Goal: Information Seeking & Learning: Learn about a topic

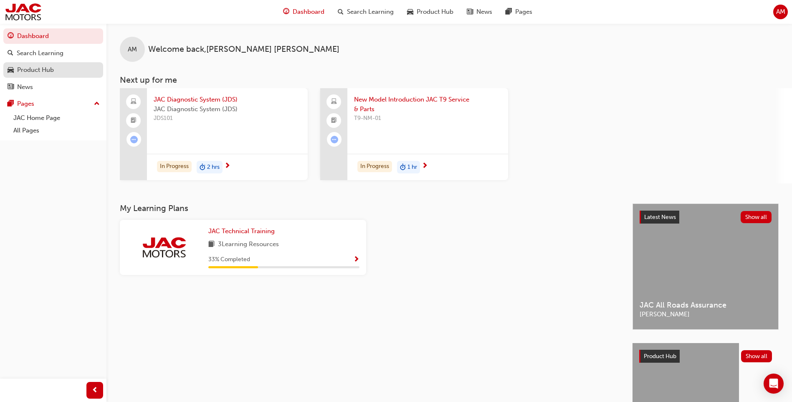
click at [50, 66] on div "Product Hub" at bounding box center [35, 70] width 37 height 10
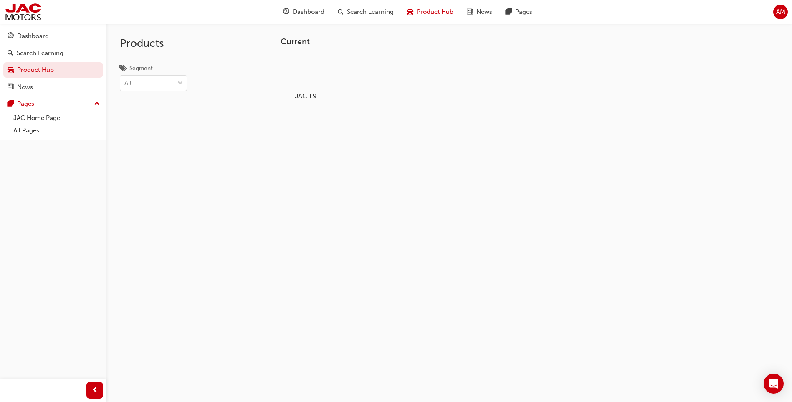
click at [309, 90] on div "JAC T9" at bounding box center [305, 77] width 53 height 51
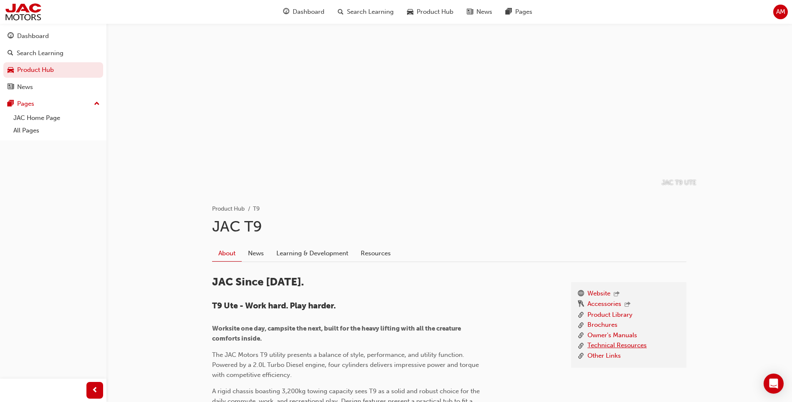
click at [619, 346] on link "Technical Resources" at bounding box center [617, 345] width 59 height 10
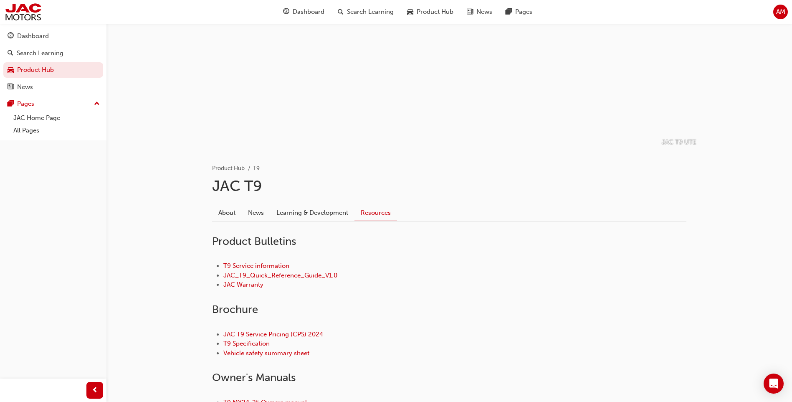
scroll to position [84, 0]
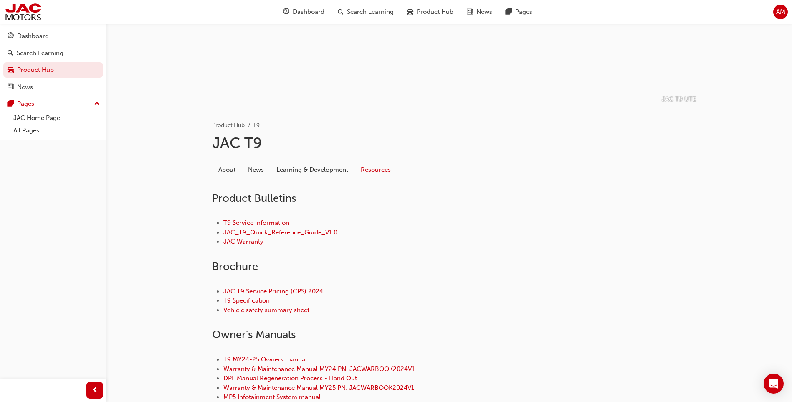
click at [255, 239] on link "JAC Warranty" at bounding box center [243, 242] width 40 height 8
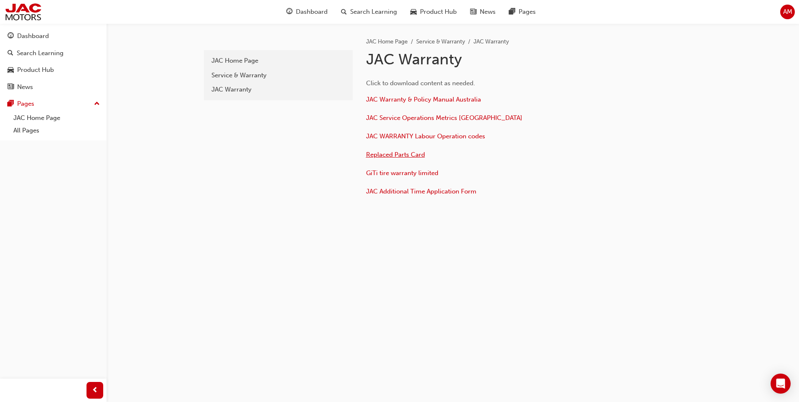
click at [403, 157] on span "Replaced Parts Card" at bounding box center [395, 155] width 59 height 8
click at [444, 120] on span "JAC Service Operations Metrics [GEOGRAPHIC_DATA]" at bounding box center [444, 118] width 156 height 8
click at [512, 12] on span "pages-icon" at bounding box center [512, 12] width 6 height 10
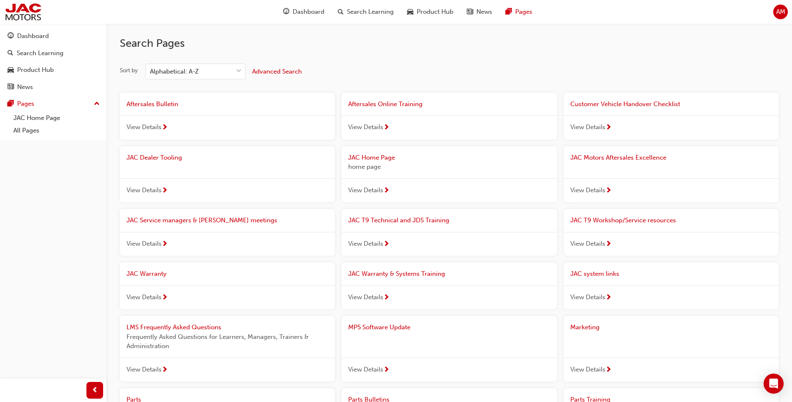
click at [158, 157] on span "JAC Dealer Tooling" at bounding box center [155, 158] width 56 height 8
click at [608, 190] on span "next-icon" at bounding box center [609, 191] width 6 height 8
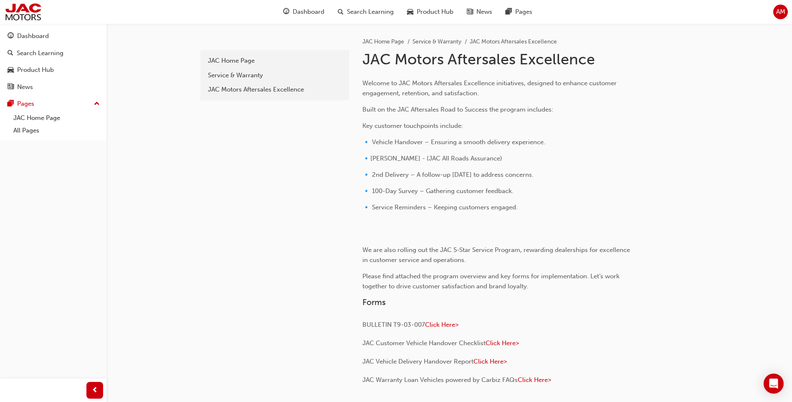
scroll to position [166, 0]
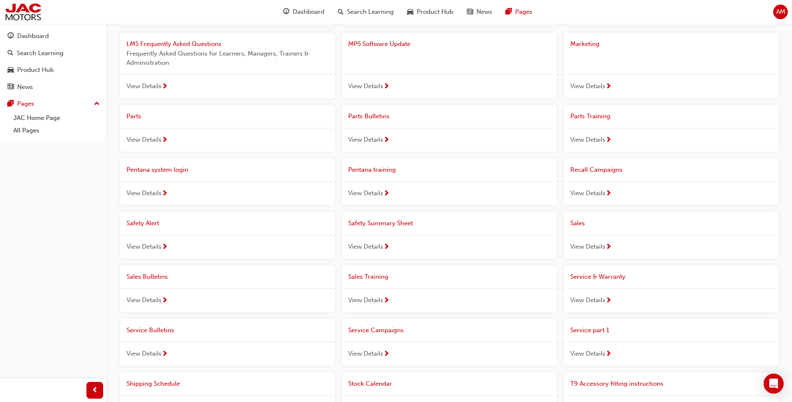
scroll to position [334, 0]
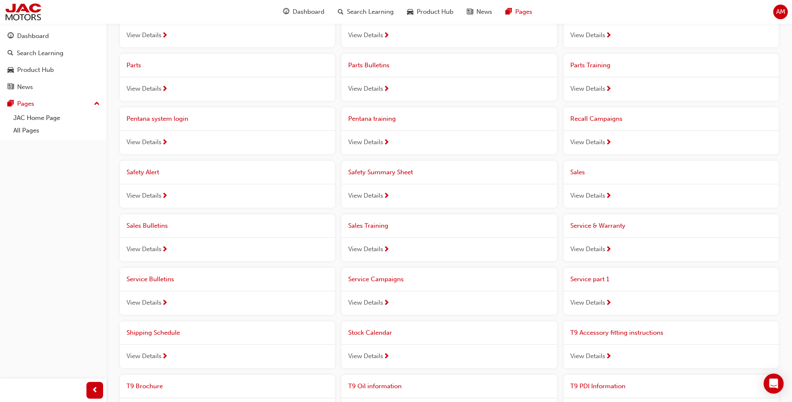
click at [596, 247] on span "View Details" at bounding box center [588, 249] width 35 height 10
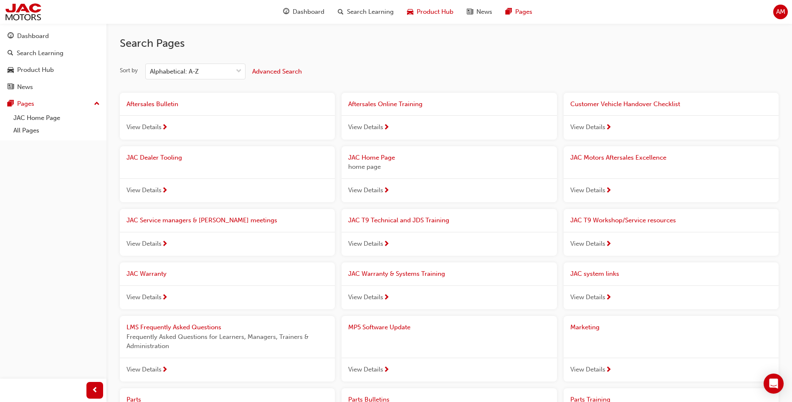
click at [438, 16] on div "Product Hub" at bounding box center [431, 11] width 60 height 17
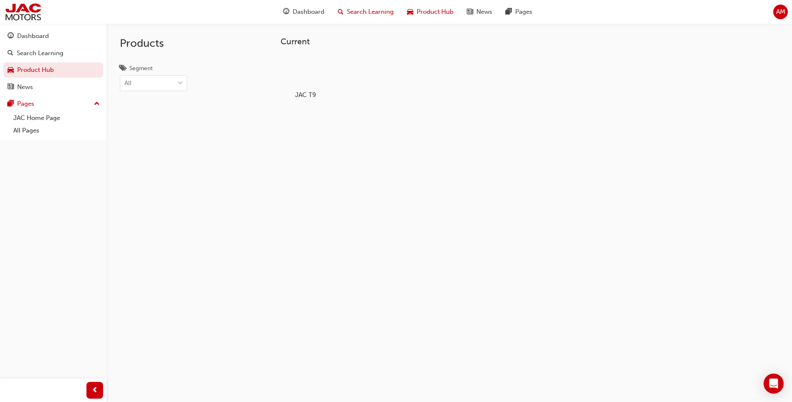
click at [362, 13] on span "Search Learning" at bounding box center [370, 12] width 47 height 10
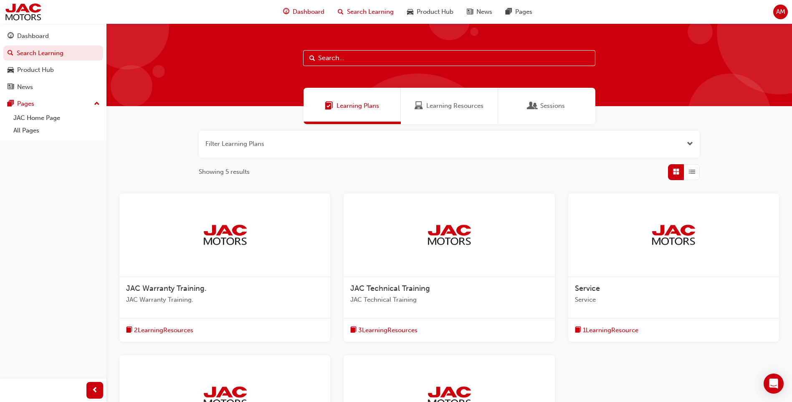
click at [320, 9] on span "Dashboard" at bounding box center [309, 12] width 32 height 10
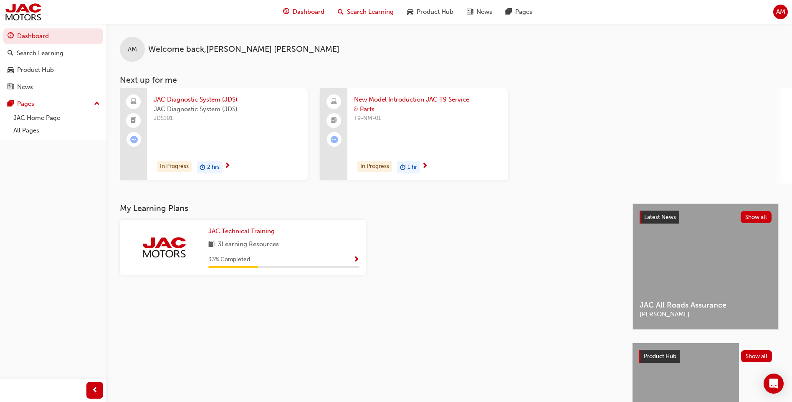
click at [362, 16] on span "Search Learning" at bounding box center [370, 12] width 47 height 10
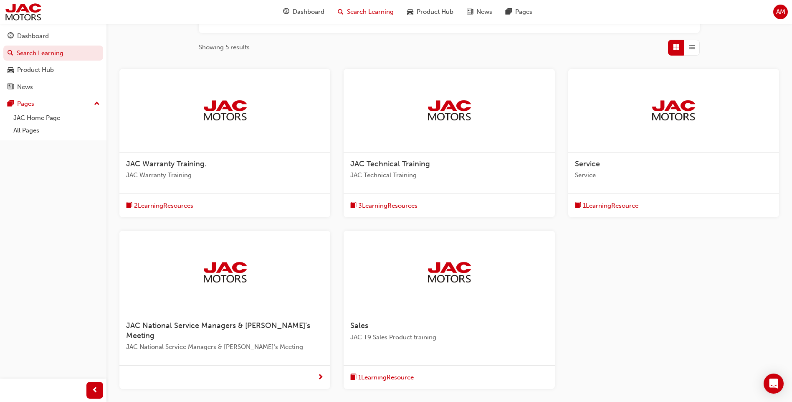
scroll to position [125, 0]
click at [598, 171] on span "Service" at bounding box center [674, 175] width 198 height 10
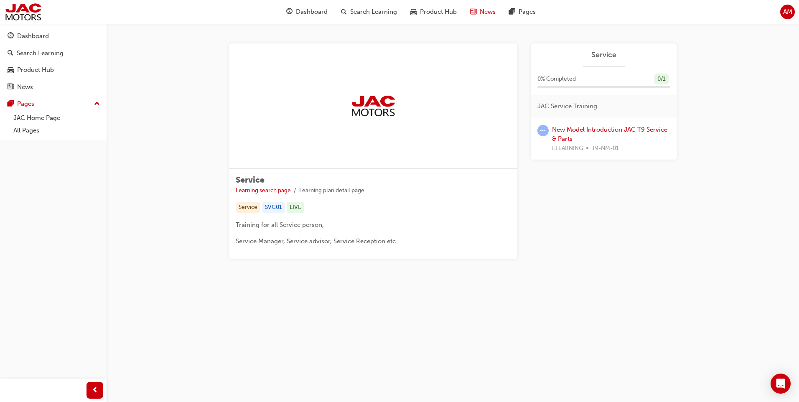
click at [488, 13] on span "News" at bounding box center [488, 12] width 16 height 10
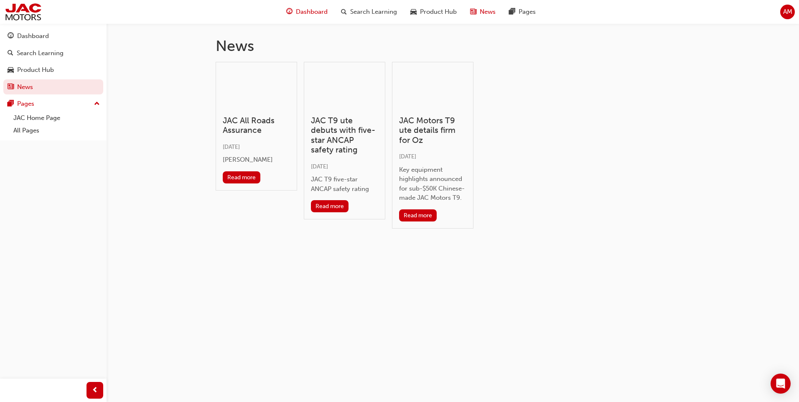
click at [307, 15] on span "Dashboard" at bounding box center [312, 12] width 32 height 10
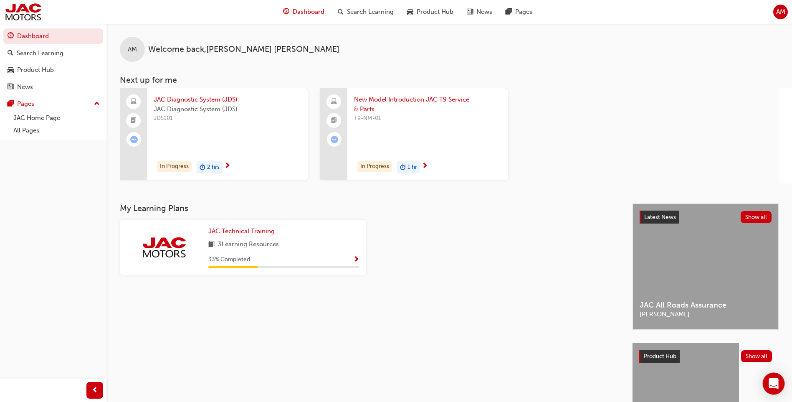
click at [779, 384] on div "Open Intercom Messenger" at bounding box center [774, 384] width 22 height 22
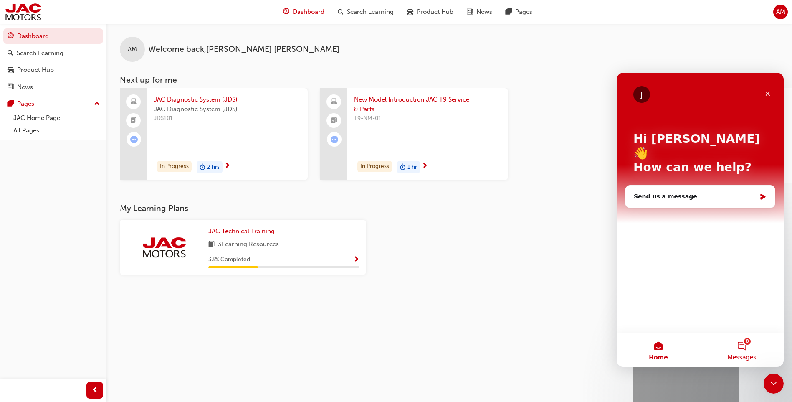
click at [750, 343] on button "8 Messages" at bounding box center [743, 349] width 84 height 33
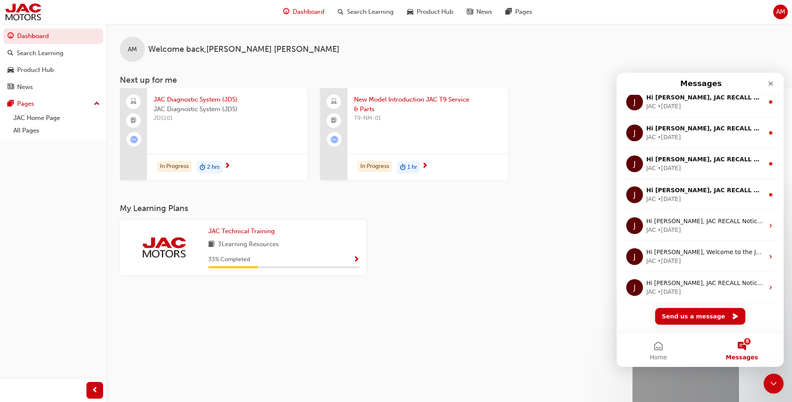
scroll to position [166, 0]
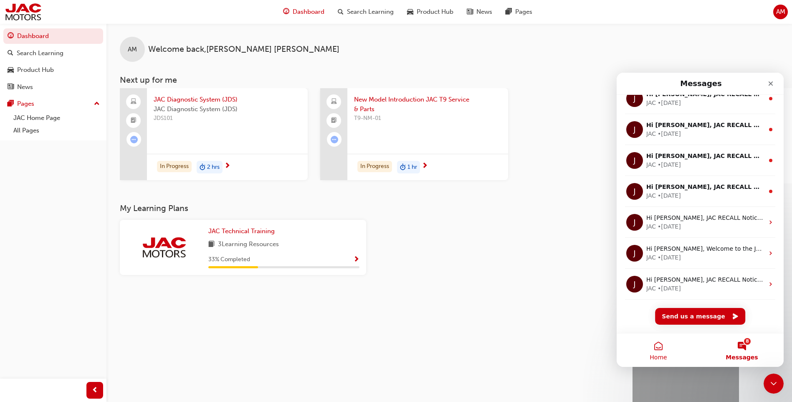
click at [652, 345] on button "Home" at bounding box center [659, 349] width 84 height 33
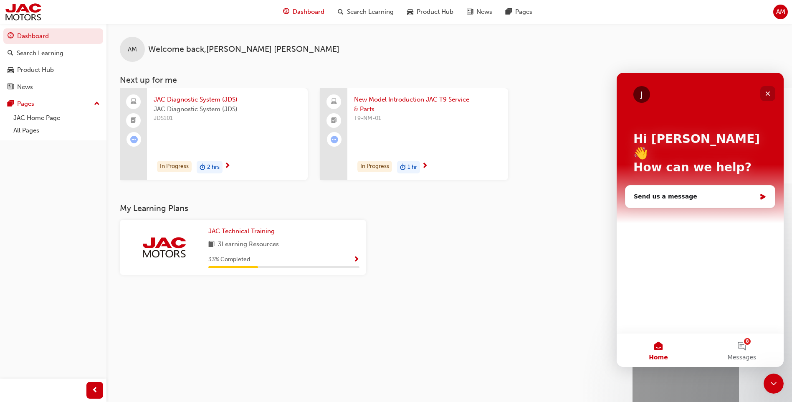
click at [768, 97] on div "Close" at bounding box center [768, 93] width 15 height 15
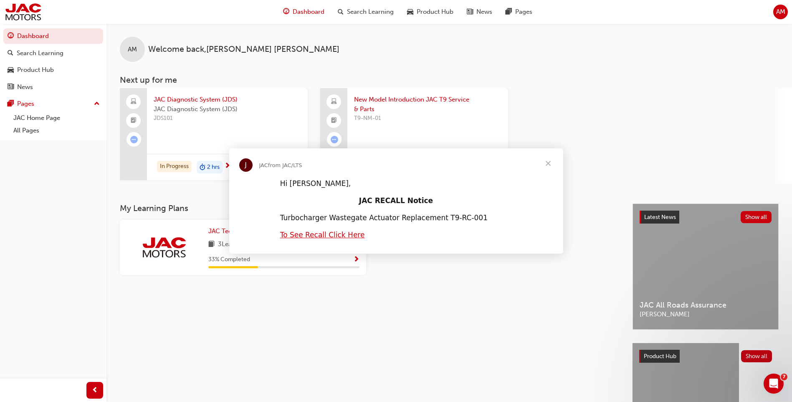
scroll to position [0, 0]
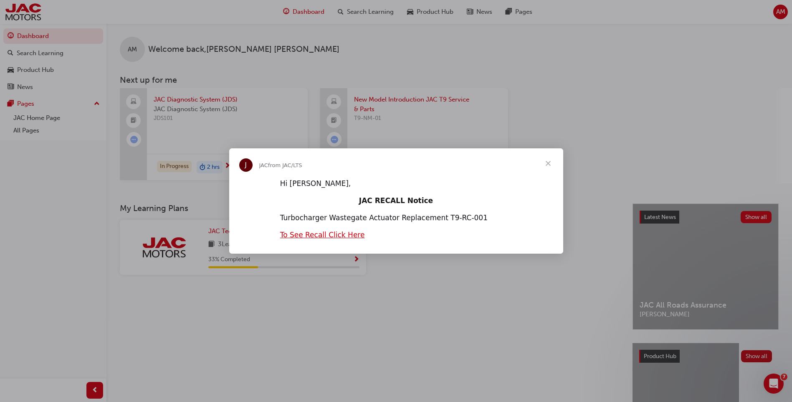
click at [547, 164] on span "Close" at bounding box center [548, 163] width 30 height 30
